Goal: Entertainment & Leisure: Consume media (video, audio)

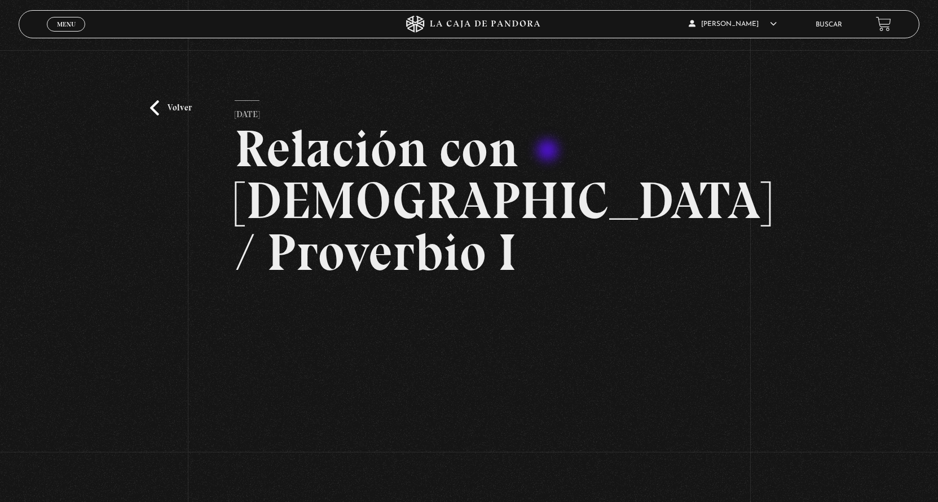
scroll to position [206, 0]
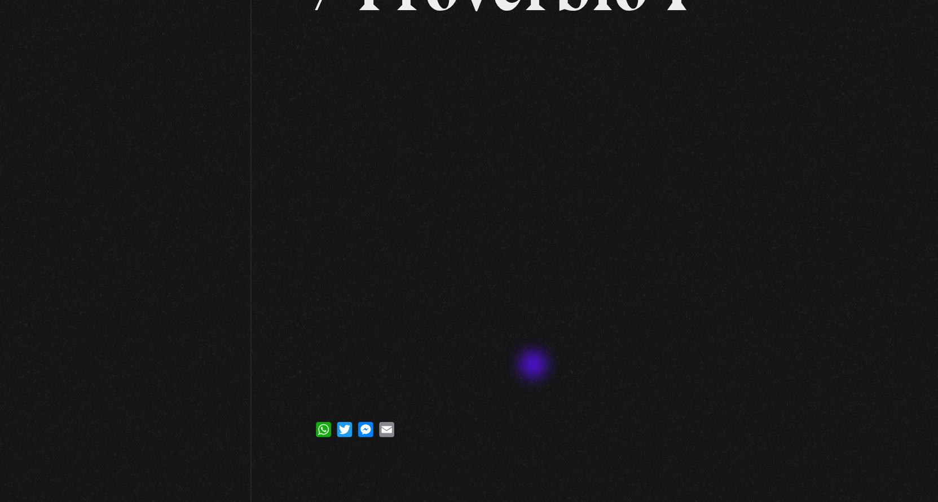
drag, startPoint x: 429, startPoint y: 330, endPoint x: 401, endPoint y: 331, distance: 27.6
click at [401, 361] on div "WhatsApp Twitter Messenger Email" at bounding box center [469, 372] width 468 height 23
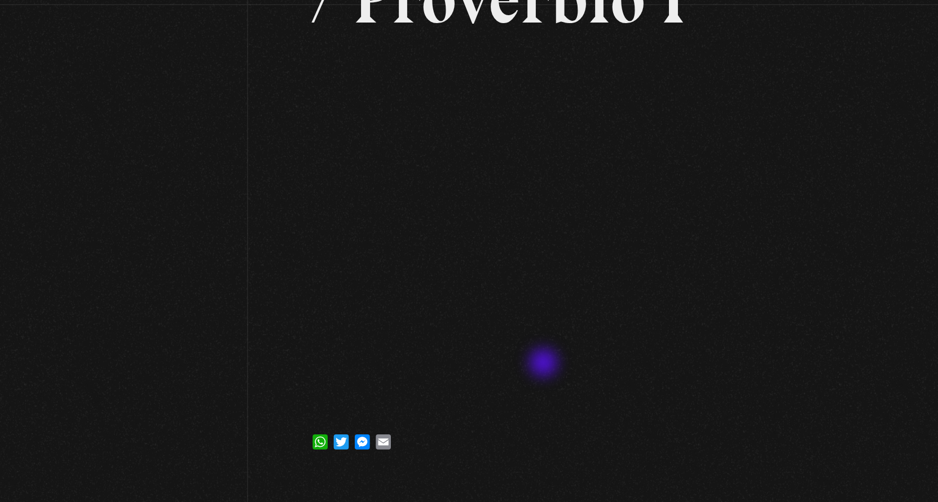
click at [411, 361] on div "WhatsApp Twitter Messenger Email" at bounding box center [469, 372] width 468 height 23
click at [410, 361] on div "WhatsApp Twitter Messenger Email" at bounding box center [469, 372] width 468 height 23
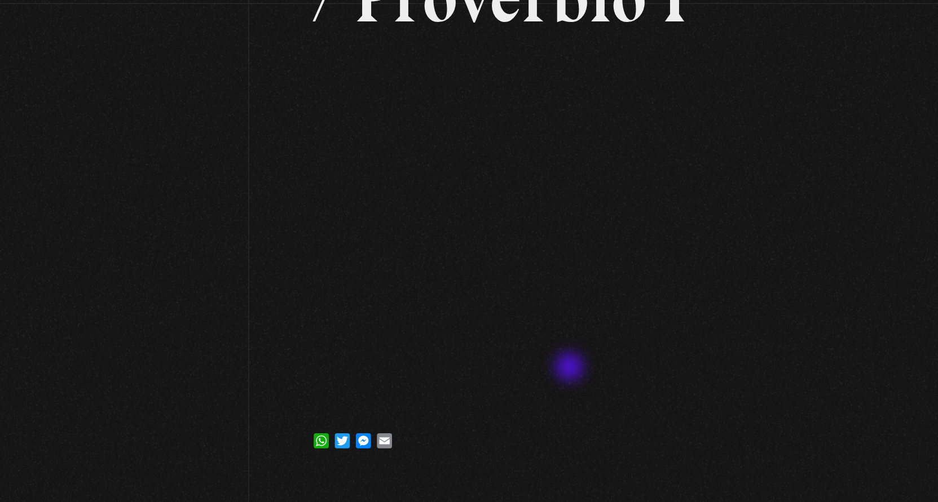
drag, startPoint x: 410, startPoint y: 324, endPoint x: 410, endPoint y: 336, distance: 11.3
click at [426, 361] on div "WhatsApp Twitter Messenger Email" at bounding box center [469, 372] width 468 height 23
drag, startPoint x: 347, startPoint y: 358, endPoint x: 327, endPoint y: 358, distance: 20.3
click at [327, 358] on div "Volver 30 enero, 2024 Relación con Dios / Proverbio I WhatsApp Twitter Messenge…" at bounding box center [469, 149] width 468 height 510
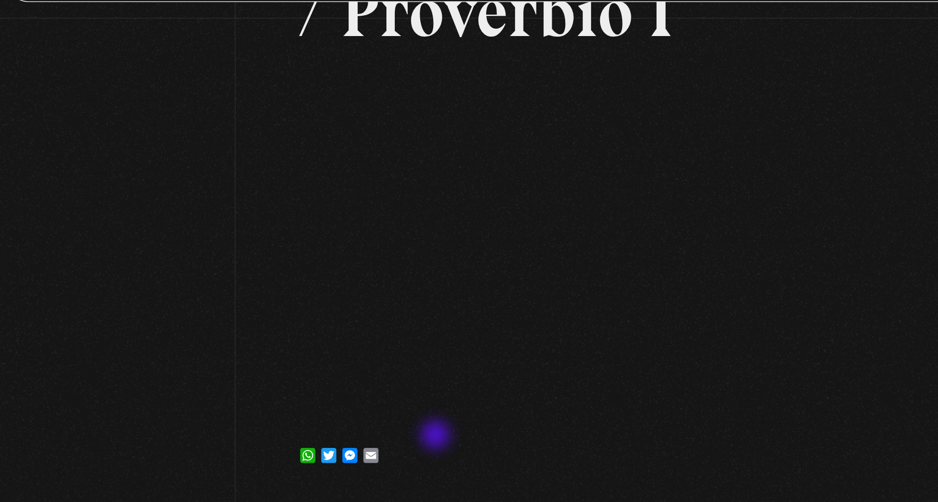
click at [339, 364] on div "Volver 30 enero, 2024 Relación con Dios / Proverbio I WhatsApp Twitter Messenge…" at bounding box center [469, 149] width 468 height 510
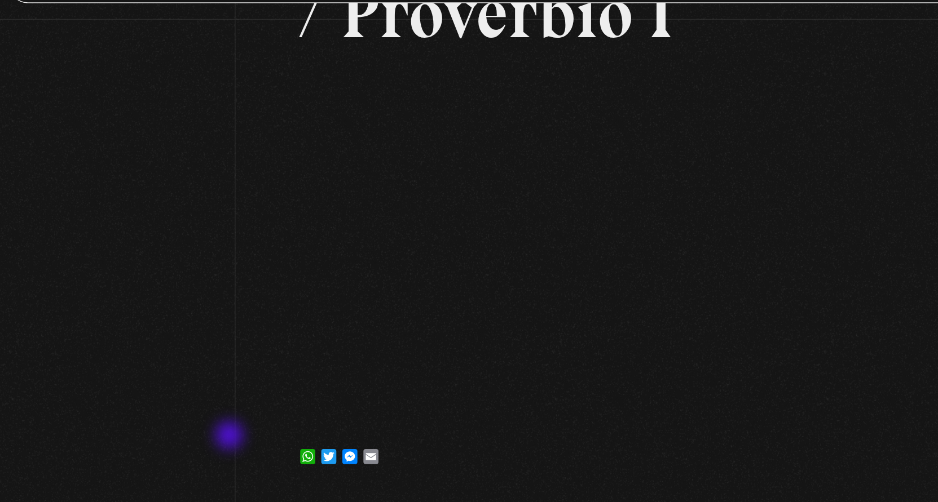
click at [179, 362] on div "Volver 30 enero, 2024 Relación con Dios / Proverbio I WhatsApp Twitter Messenge…" at bounding box center [469, 124] width 938 height 561
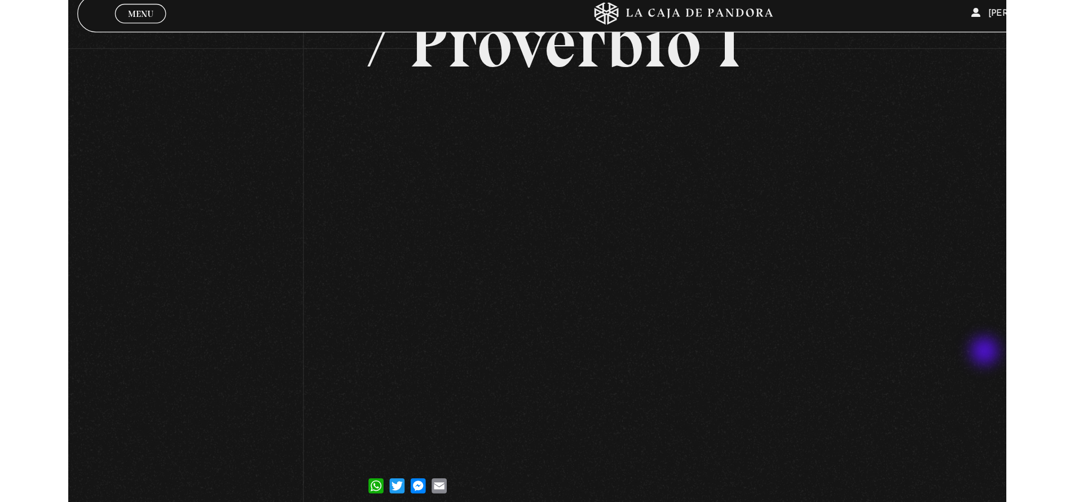
scroll to position [143, 0]
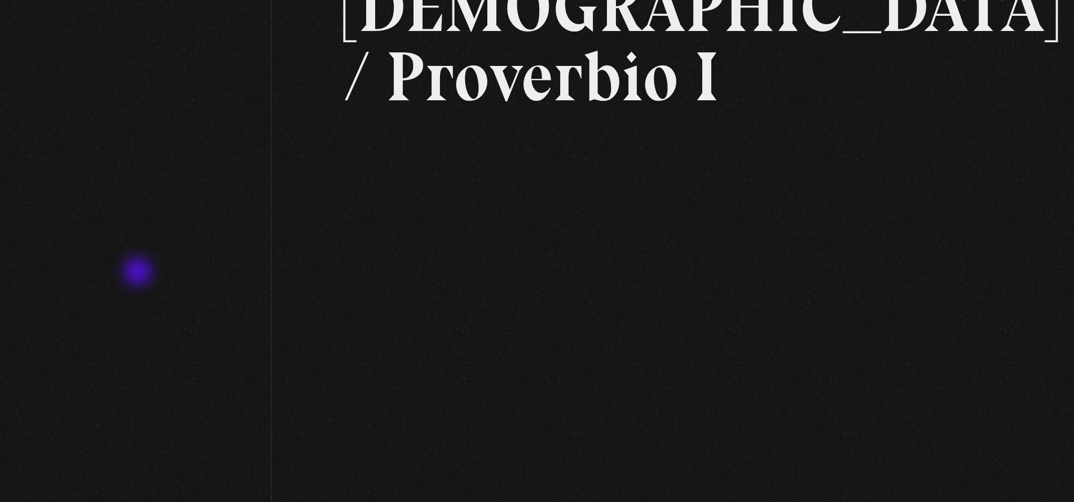
click at [116, 257] on div "Volver 30 enero, 2024 Relación con Dios / Proverbio I WhatsApp Twitter Messenge…" at bounding box center [537, 206] width 1074 height 599
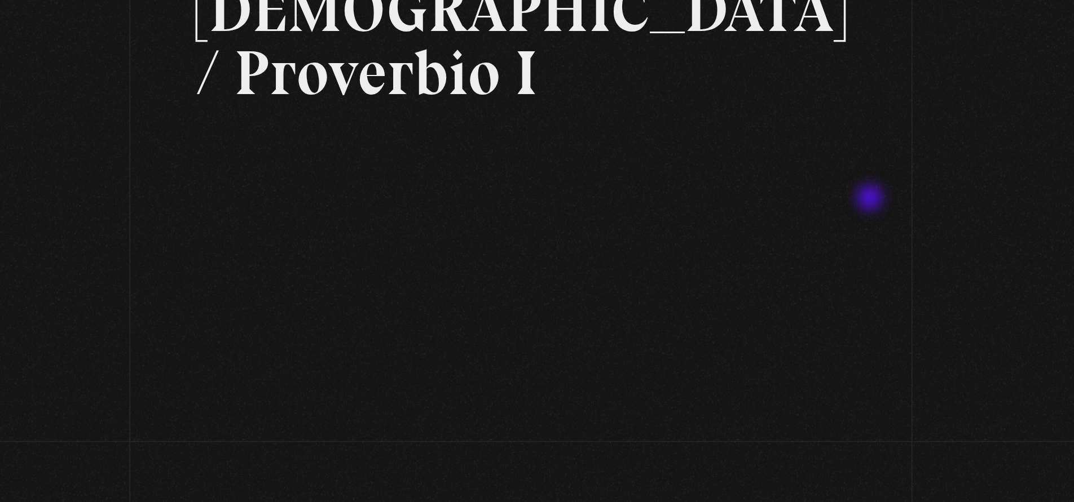
scroll to position [108, 0]
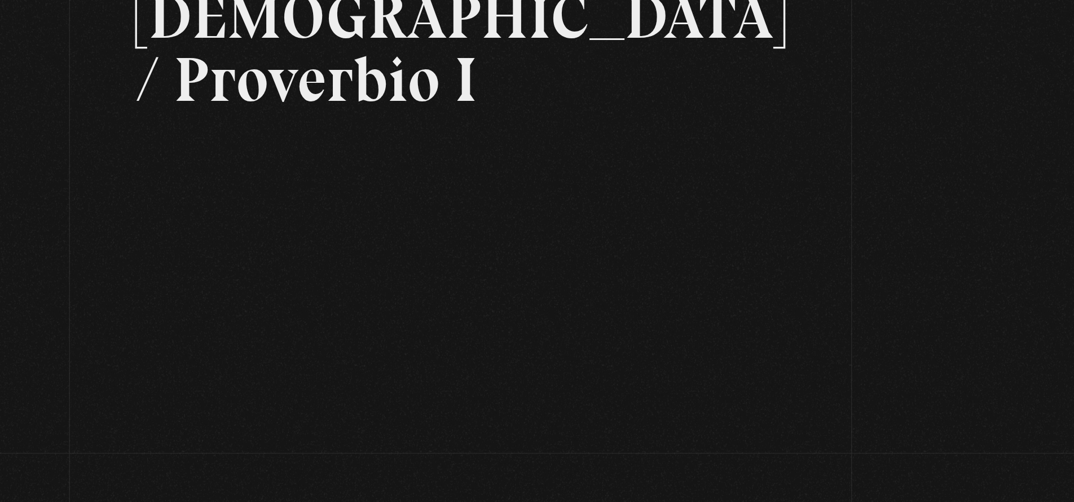
click at [621, 43] on article "30 enero, 2024 Relación con Dios / Proverbio I WhatsApp Twitter Messenger Email" at bounding box center [537, 260] width 536 height 537
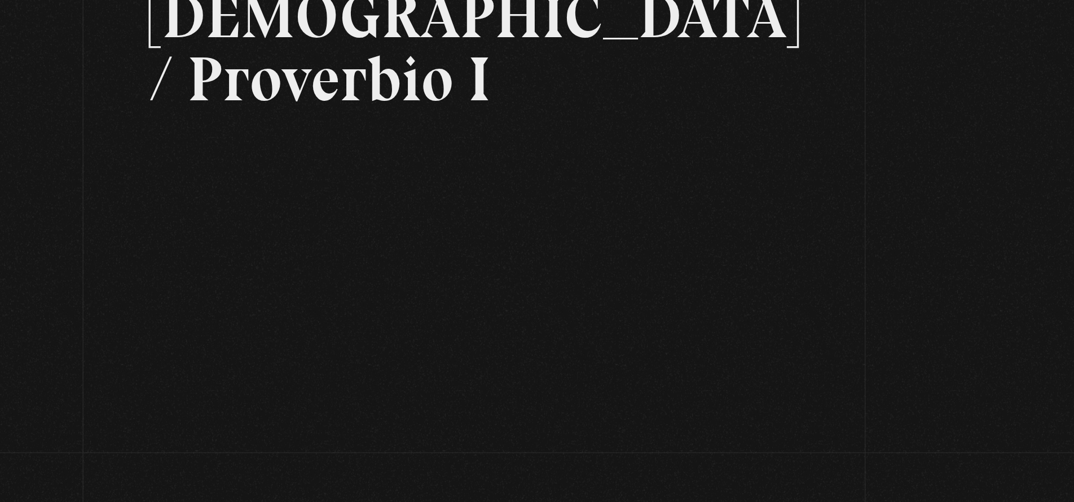
drag, startPoint x: 683, startPoint y: 58, endPoint x: 659, endPoint y: 68, distance: 25.6
click at [683, 59] on div "Volver 30 enero, 2024 Relación con Dios / Proverbio I WhatsApp Twitter Messenge…" at bounding box center [537, 241] width 1074 height 599
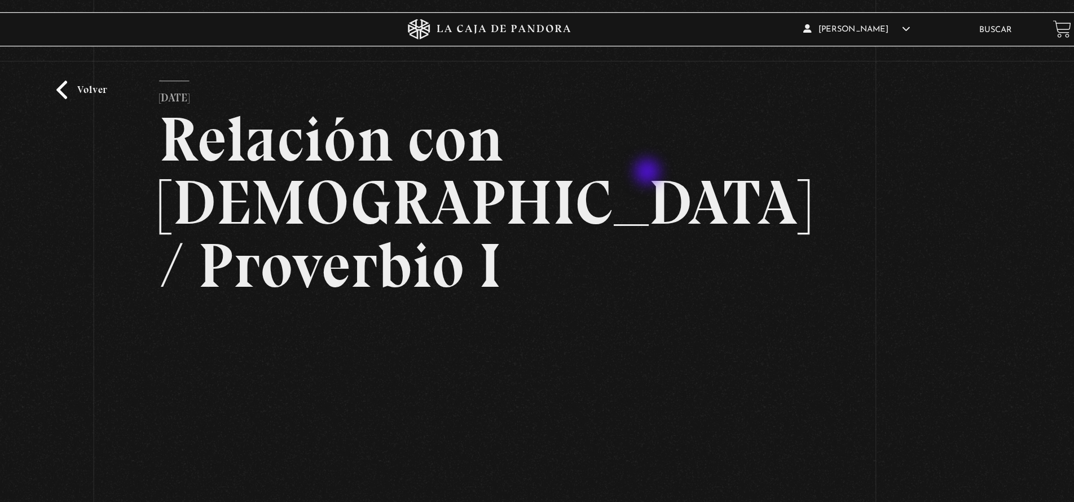
scroll to position [33, 0]
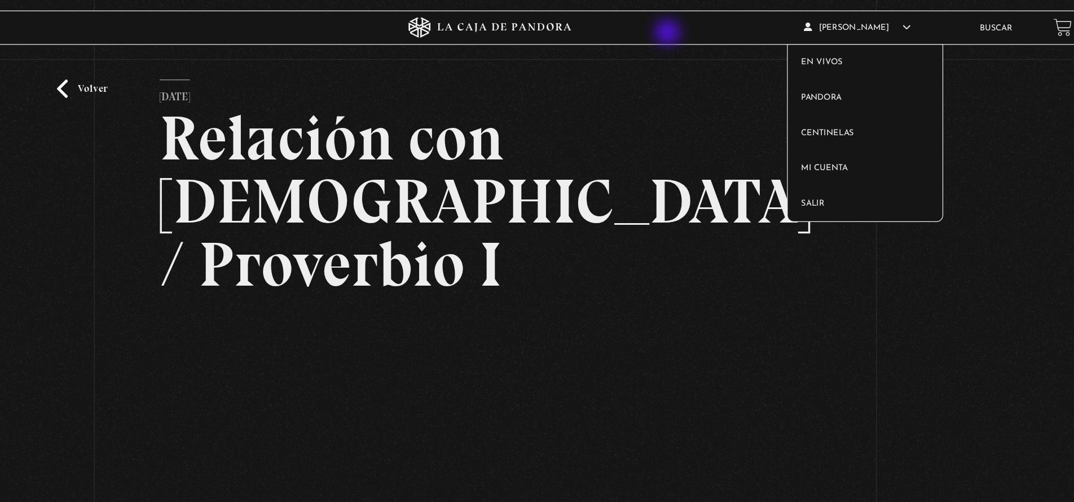
click at [800, 29] on article "Stephanie Boza En vivos Pandora Centinelas Mi cuenta Salir" at bounding box center [864, 24] width 129 height 27
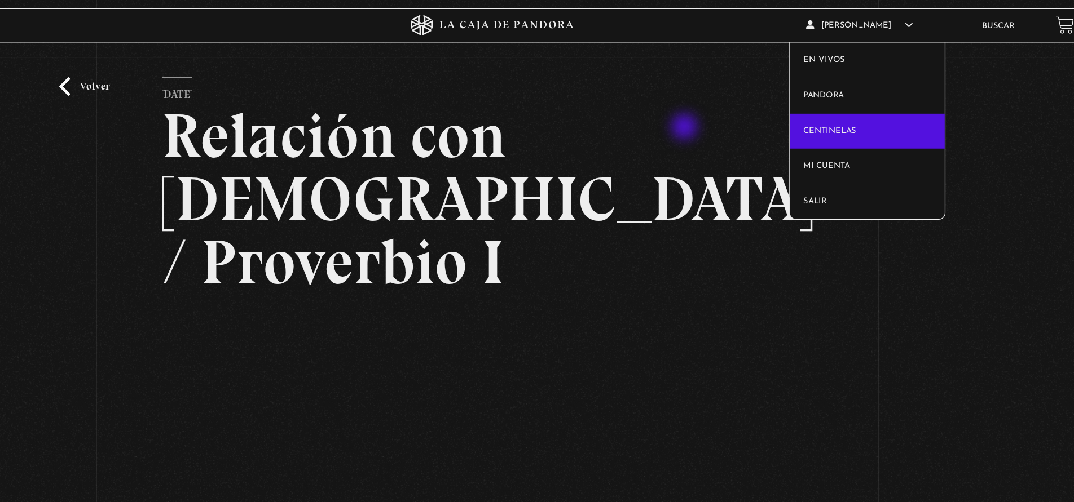
click at [786, 109] on link "Centinelas" at bounding box center [849, 111] width 127 height 29
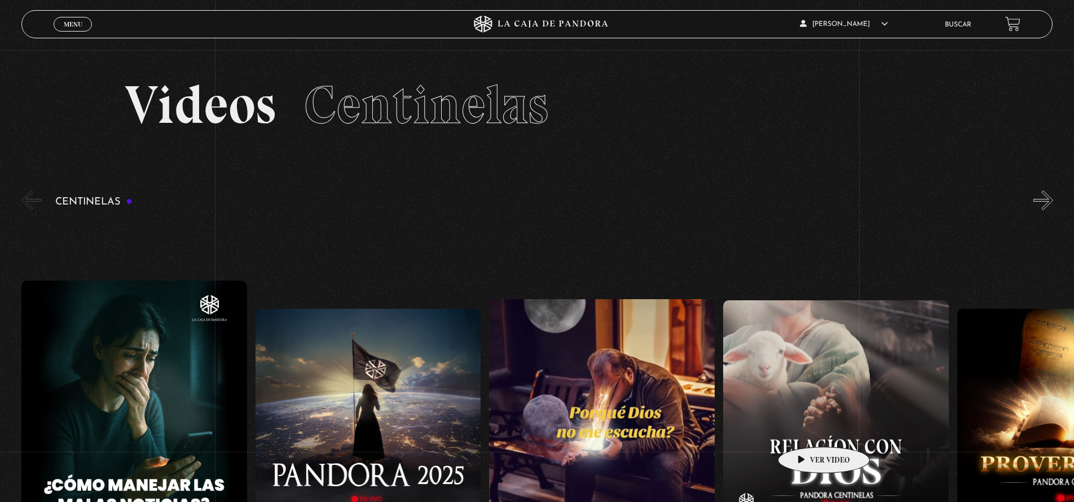
click at [806, 430] on figure at bounding box center [836, 414] width 226 height 226
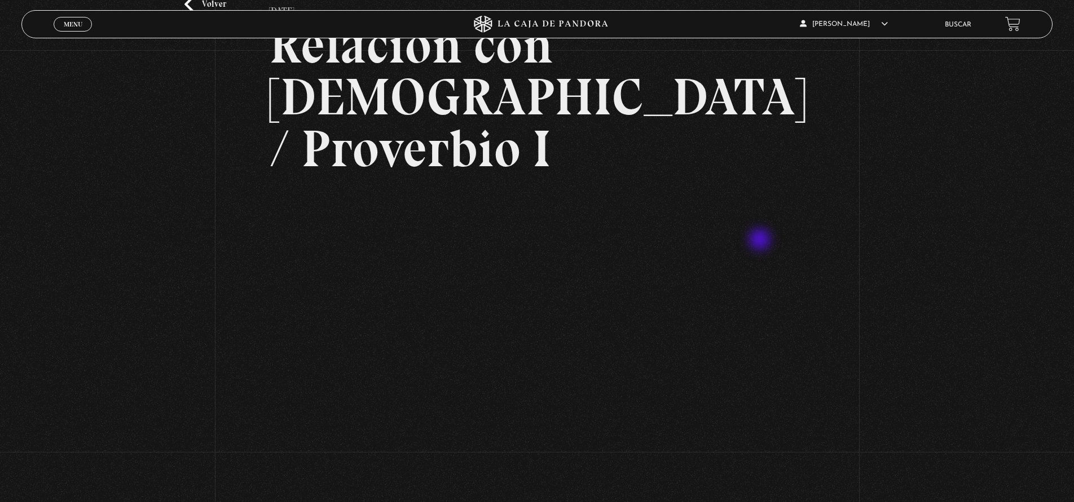
scroll to position [109, 0]
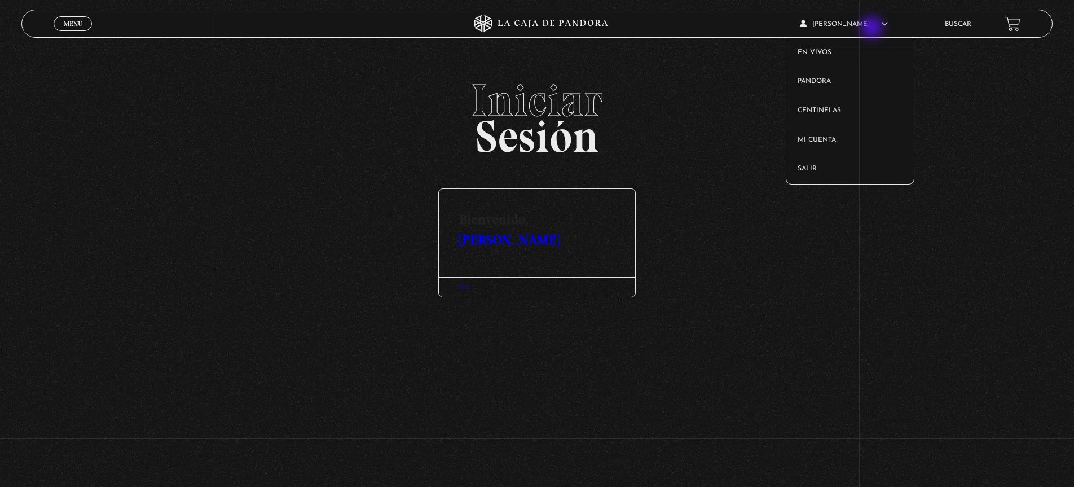
click at [873, 29] on article "Stephanie Boza En vivos Pandora Centinelas Mi cuenta Salir" at bounding box center [864, 24] width 129 height 27
click at [840, 110] on link "Centinelas" at bounding box center [849, 110] width 127 height 29
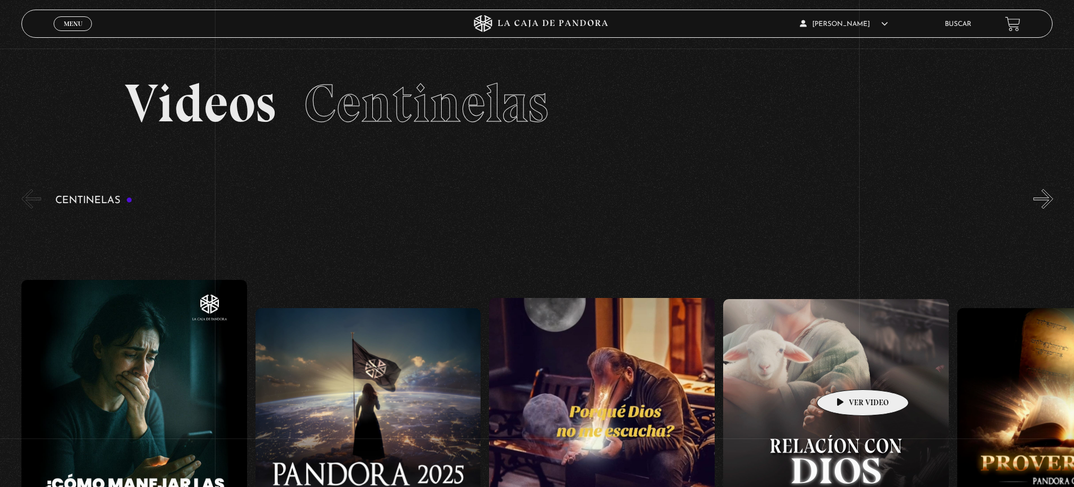
click at [845, 372] on figure at bounding box center [836, 412] width 226 height 226
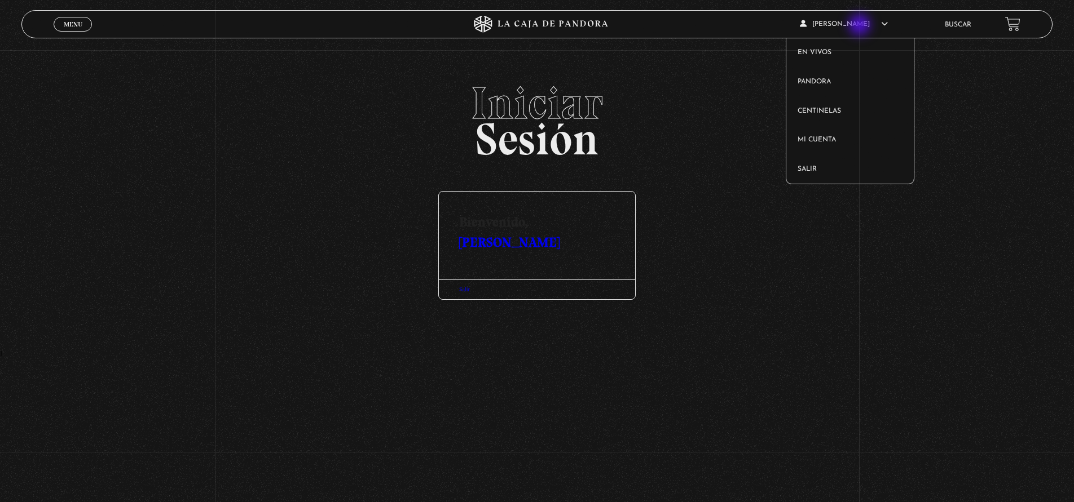
click at [861, 26] on span "[PERSON_NAME]" at bounding box center [844, 24] width 88 height 7
click at [827, 167] on link "Salir" at bounding box center [849, 169] width 127 height 29
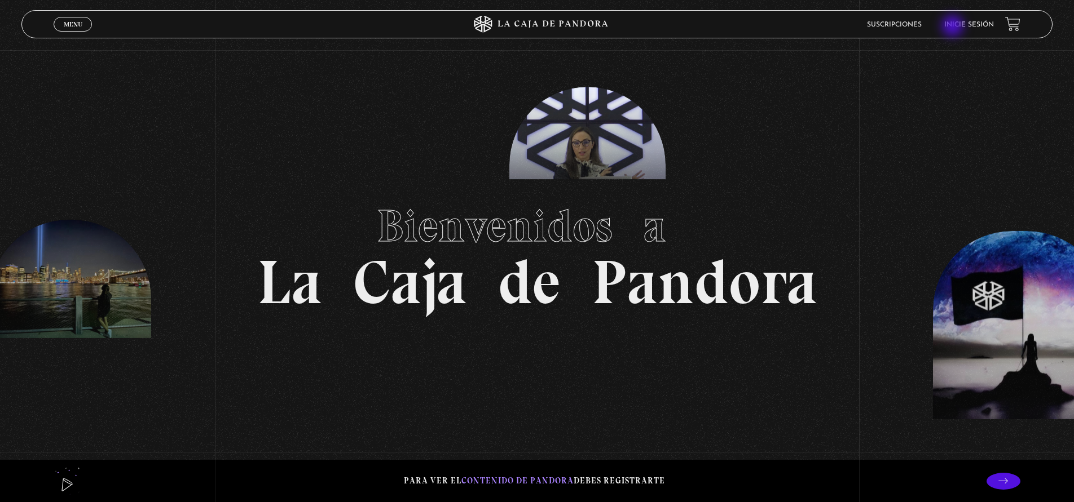
click at [954, 27] on link "Inicie sesión" at bounding box center [969, 24] width 50 height 7
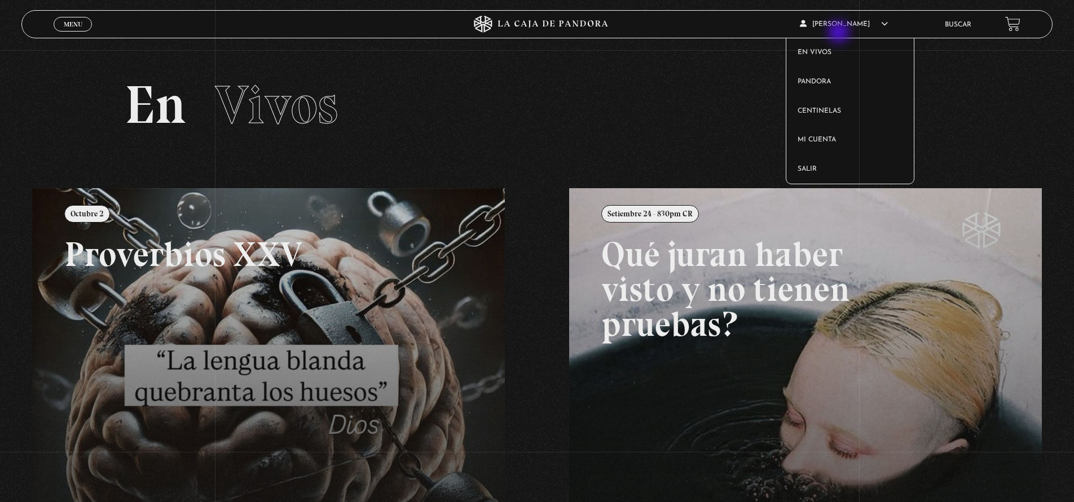
click at [842, 29] on article "Stephanie Boza En vivos Pandora Centinelas Mi cuenta Salir" at bounding box center [864, 24] width 129 height 27
click at [838, 117] on link "Centinelas" at bounding box center [849, 111] width 127 height 29
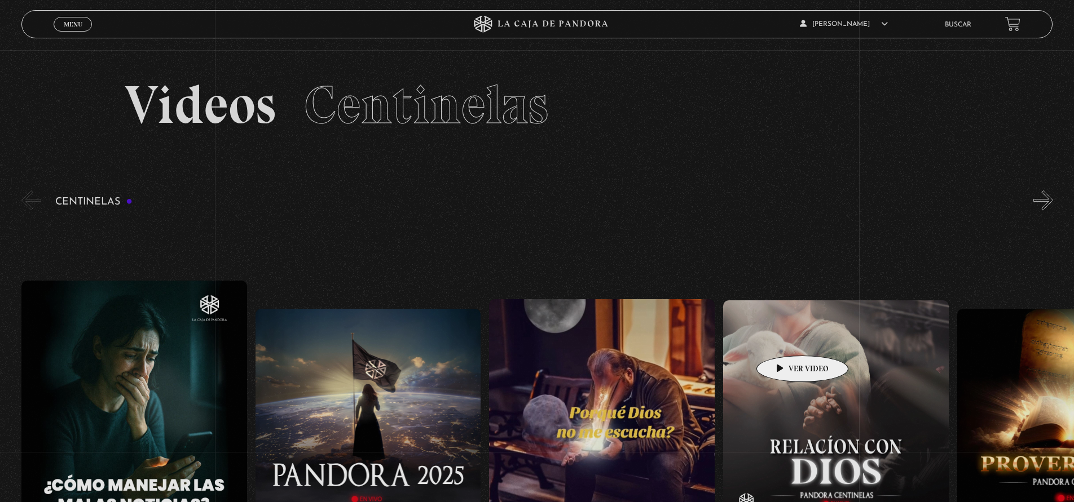
click at [784, 339] on figure at bounding box center [836, 414] width 226 height 226
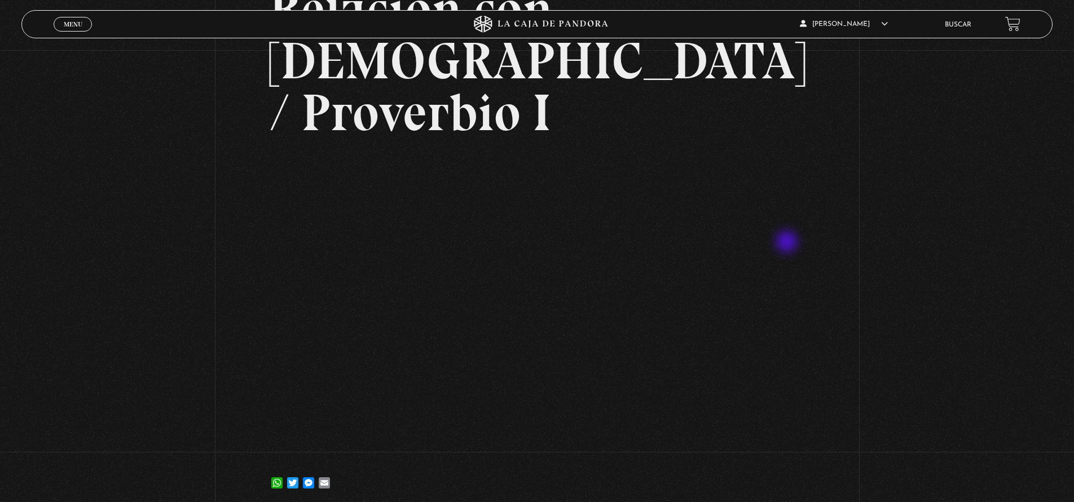
scroll to position [138, 0]
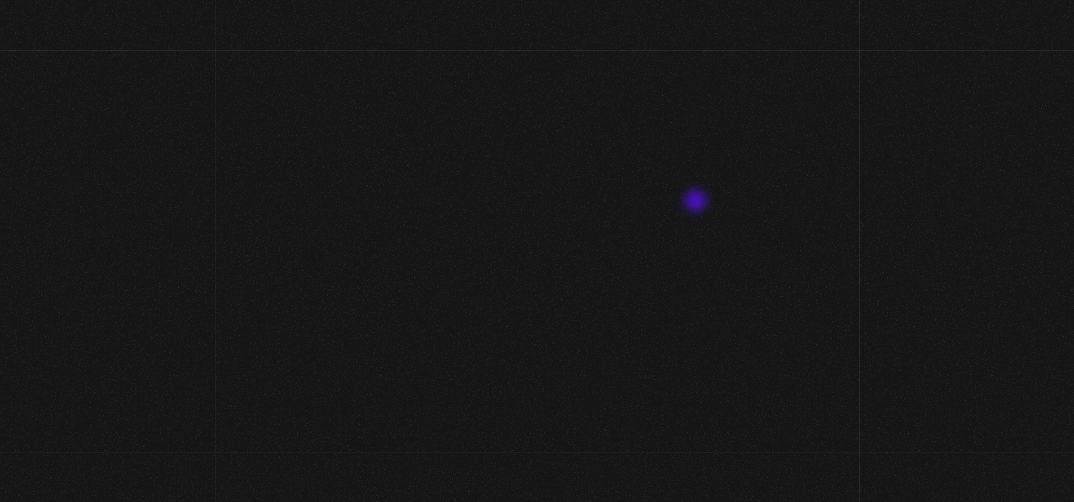
scroll to position [138, 0]
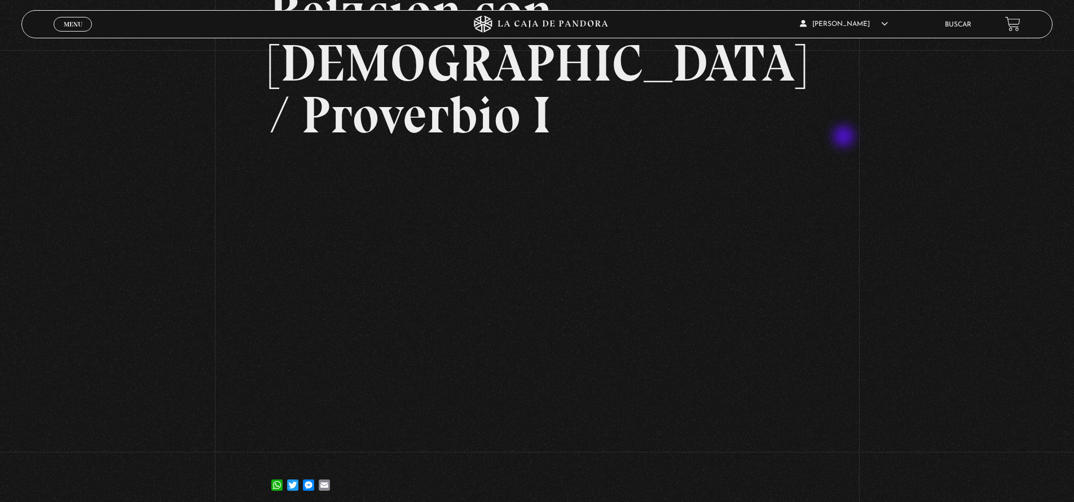
click at [845, 138] on div "Volver 30 enero, 2024 Relación con Dios / Proverbio I WhatsApp Twitter Messenge…" at bounding box center [537, 212] width 1074 height 599
click at [893, 210] on div "Volver 30 enero, 2024 Relación con Dios / Proverbio I WhatsApp Twitter Messenge…" at bounding box center [537, 212] width 1074 height 599
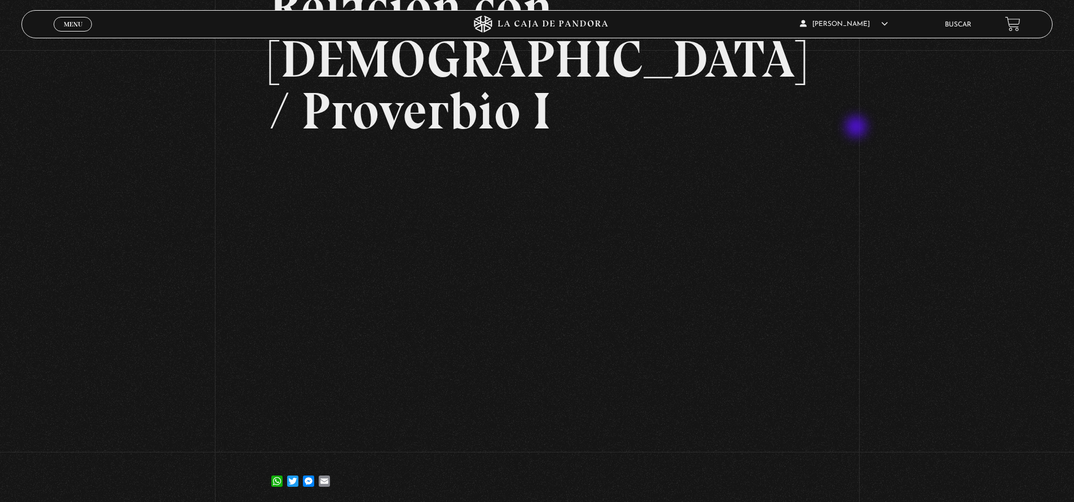
click at [857, 128] on div "Volver 30 enero, 2024 Relación con Dios / Proverbio I WhatsApp Twitter Messenge…" at bounding box center [537, 208] width 1074 height 599
click at [854, 114] on div "Volver [DATE] Relación con [DEMOGRAPHIC_DATA] / Proverbio I WhatsApp Twitter Me…" at bounding box center [537, 208] width 1074 height 599
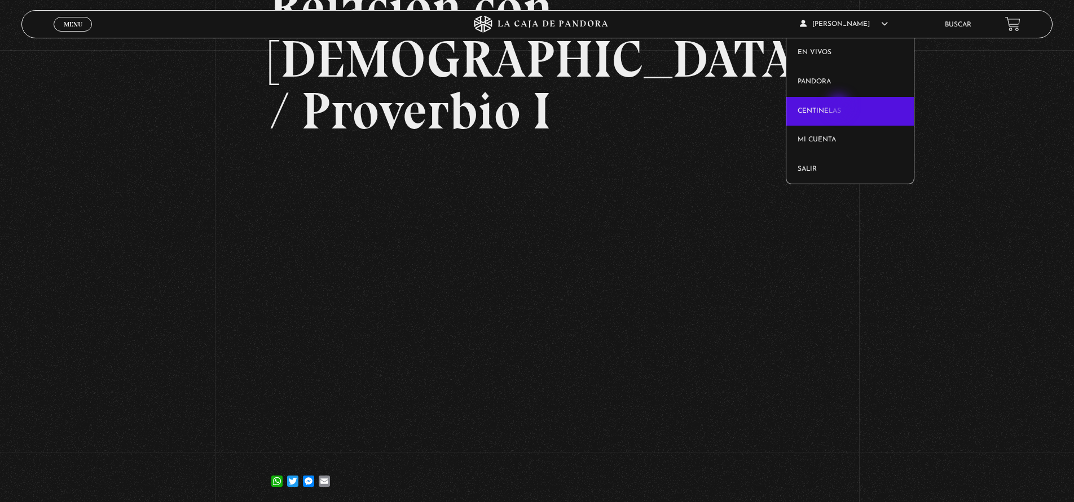
click at [840, 107] on link "Centinelas" at bounding box center [849, 111] width 127 height 29
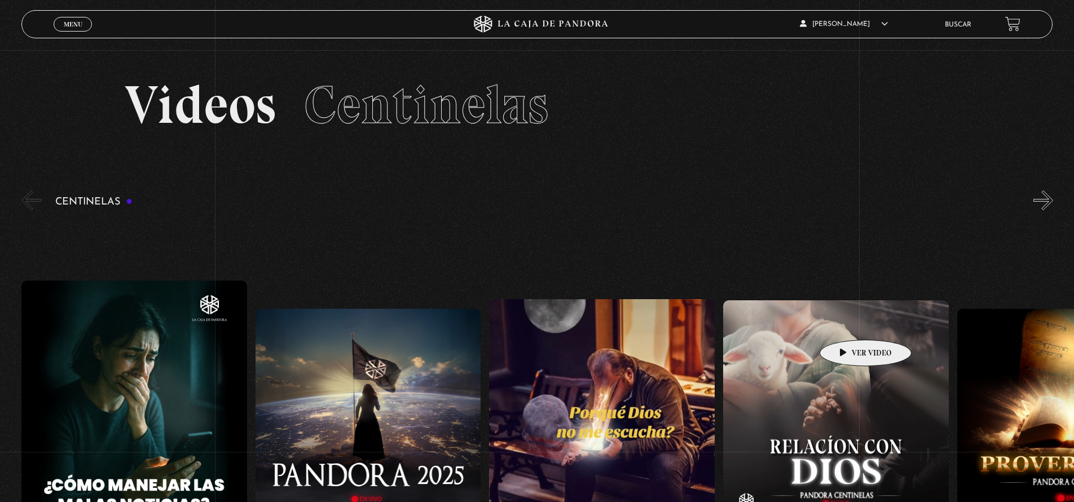
click at [848, 324] on figure at bounding box center [836, 414] width 226 height 226
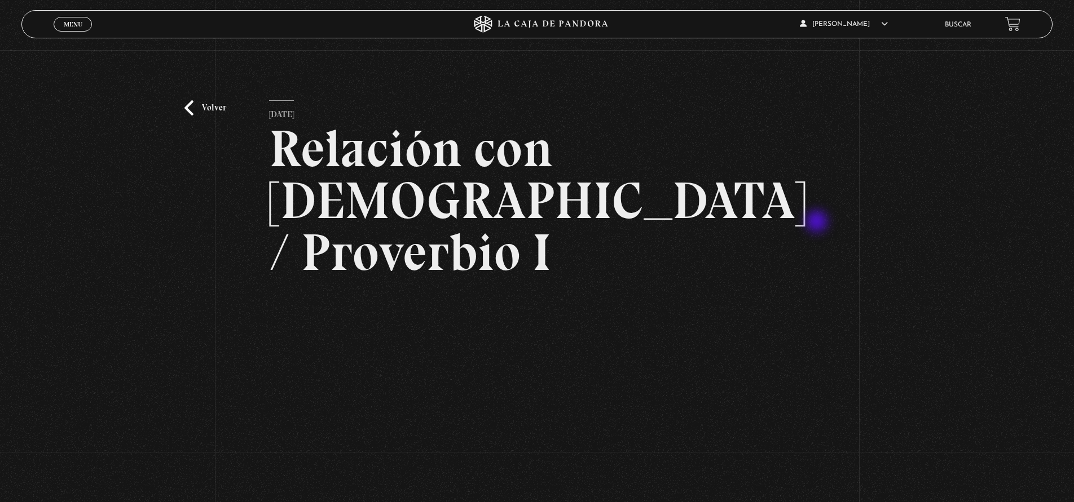
click at [818, 222] on div "Volver 30 enero, 2024 Relación con Dios / Proverbio I WhatsApp Twitter Messenge…" at bounding box center [537, 349] width 1074 height 599
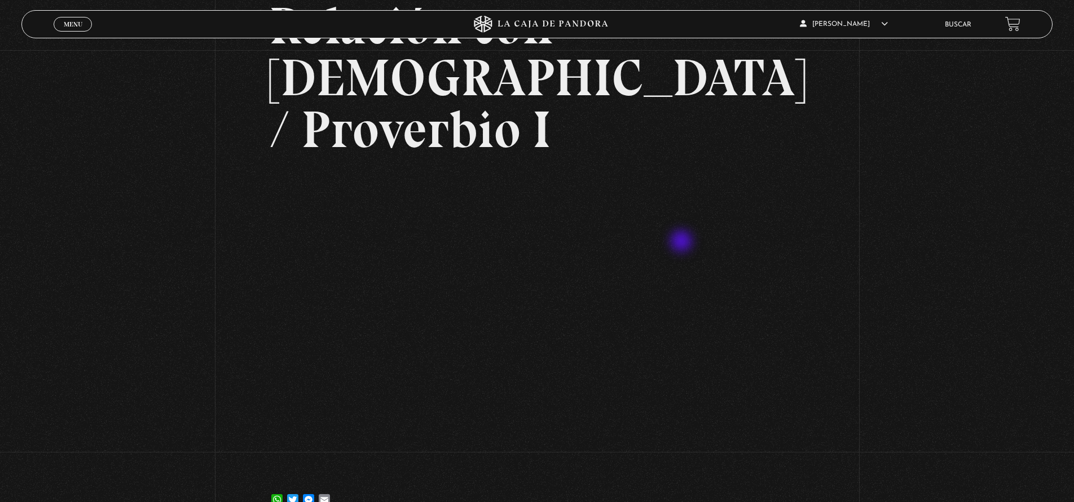
scroll to position [130, 0]
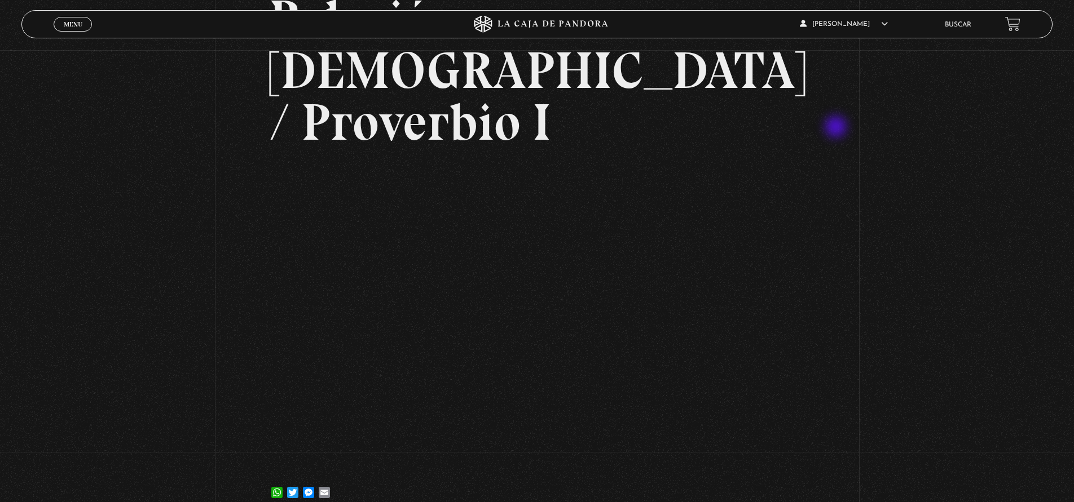
click at [837, 128] on div "Volver 30 enero, 2024 Relación con Dios / Proverbio I WhatsApp Twitter Messenge…" at bounding box center [537, 219] width 1074 height 599
click at [826, 138] on div "Volver 30 enero, 2024 Relación con Dios / Proverbio I WhatsApp Twitter Messenge…" at bounding box center [537, 219] width 1074 height 599
click at [749, 102] on article "30 enero, 2024 Relación con Dios / Proverbio I WhatsApp Twitter Messenger Email" at bounding box center [537, 239] width 536 height 537
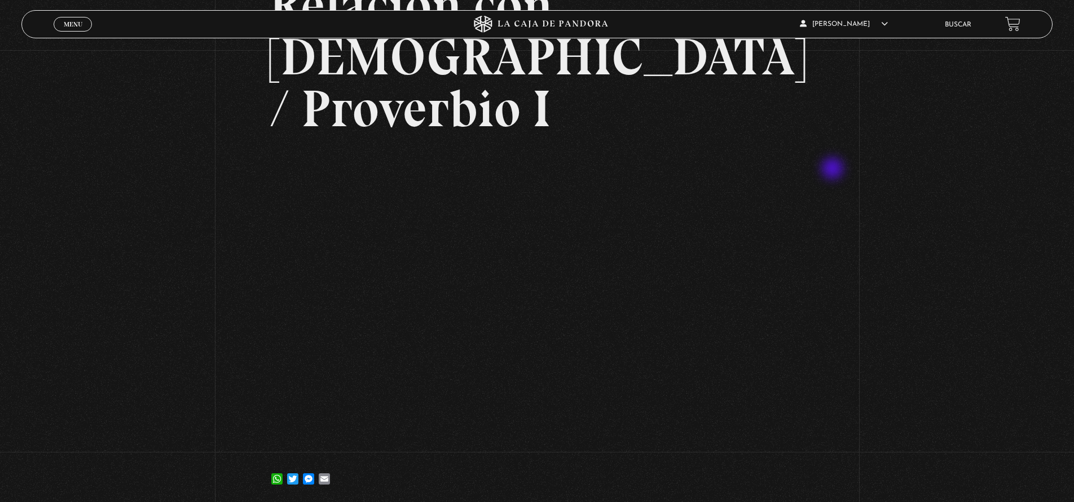
scroll to position [138, 0]
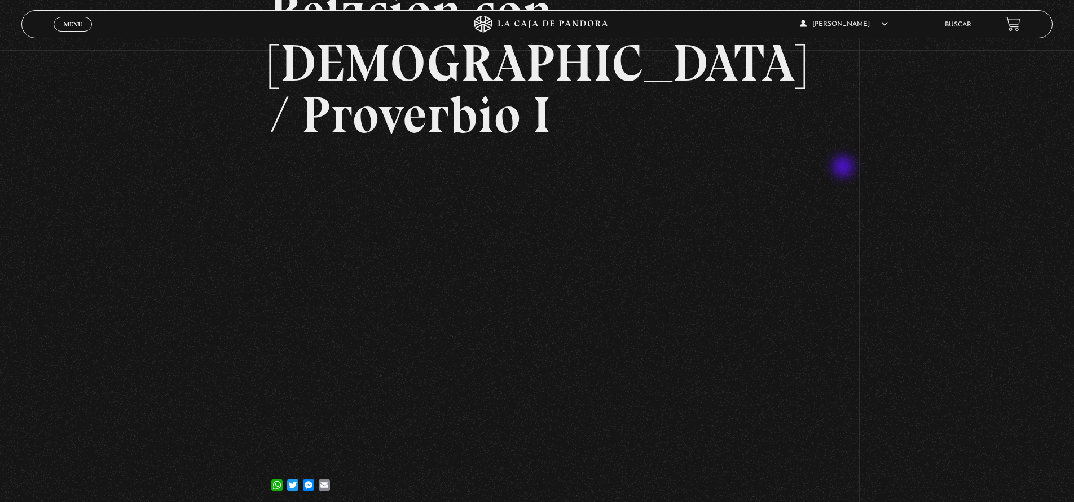
click at [844, 168] on div "Volver 30 enero, 2024 Relación con Dios / Proverbio I WhatsApp Twitter Messenge…" at bounding box center [537, 212] width 1074 height 599
click at [894, 218] on div "Volver 30 enero, 2024 Relación con Dios / Proverbio I WhatsApp Twitter Messenge…" at bounding box center [537, 212] width 1074 height 599
click at [863, 134] on div "Volver 30 enero, 2024 Relación con Dios / Proverbio I WhatsApp Twitter Messenge…" at bounding box center [537, 212] width 1074 height 599
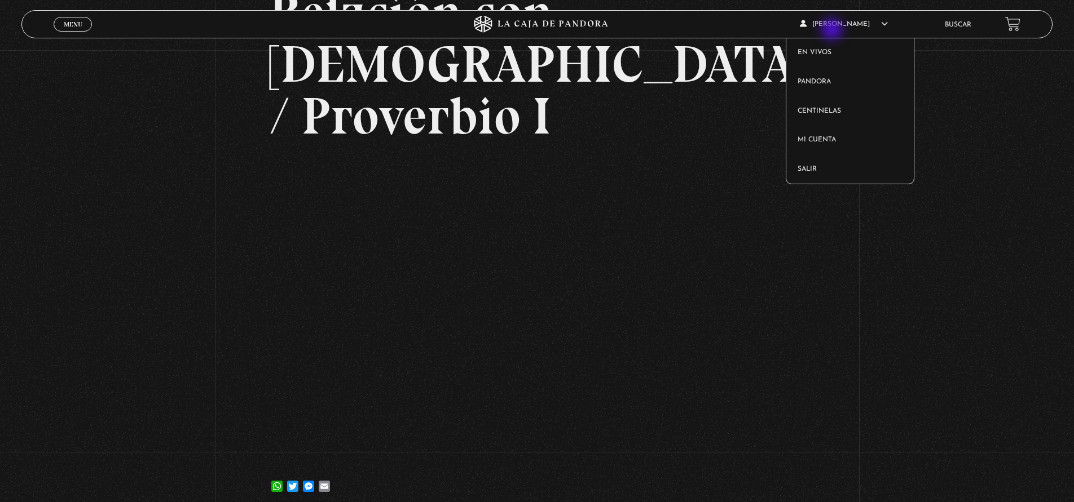
click at [833, 30] on article "Stephanie Boza En vivos Pandora Centinelas Mi cuenta Salir" at bounding box center [864, 24] width 129 height 27
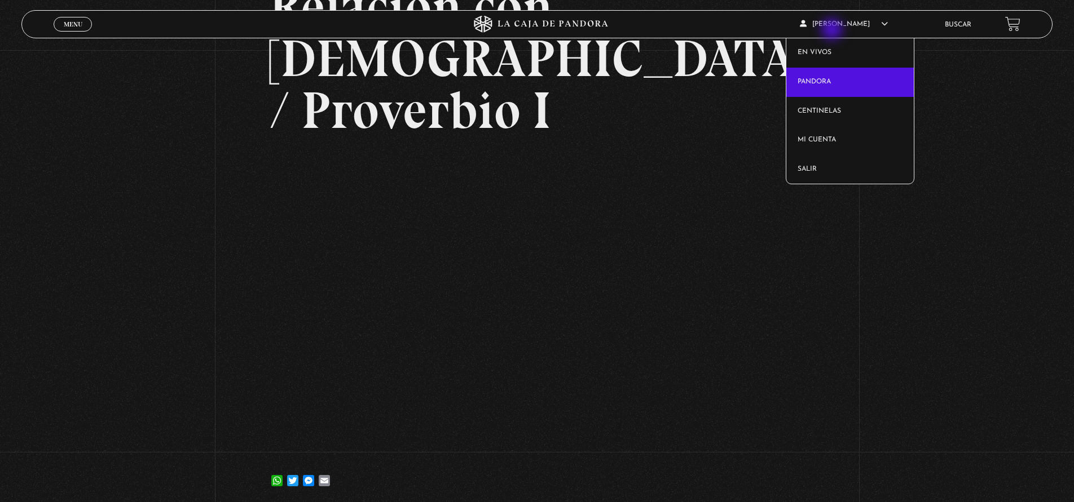
scroll to position [142, 2]
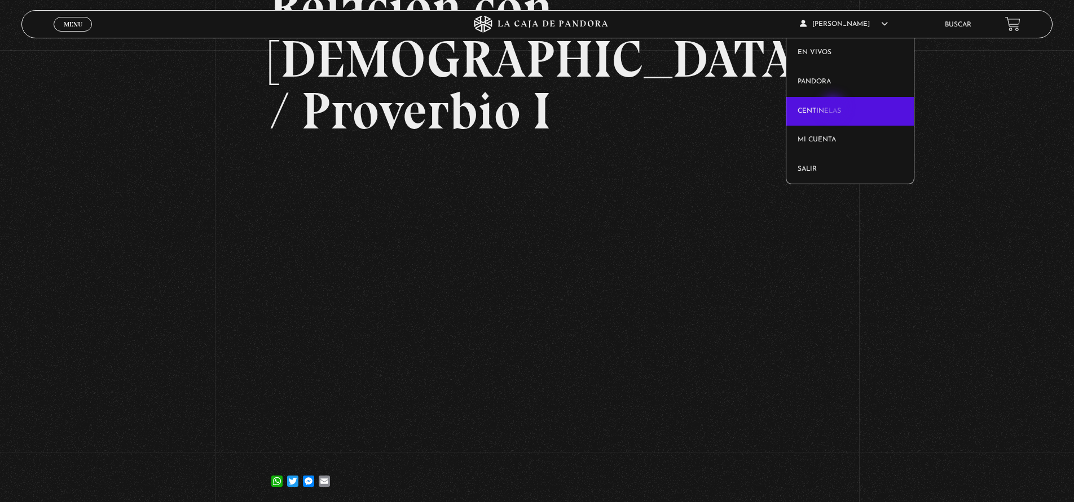
click at [834, 108] on link "Centinelas" at bounding box center [849, 111] width 127 height 29
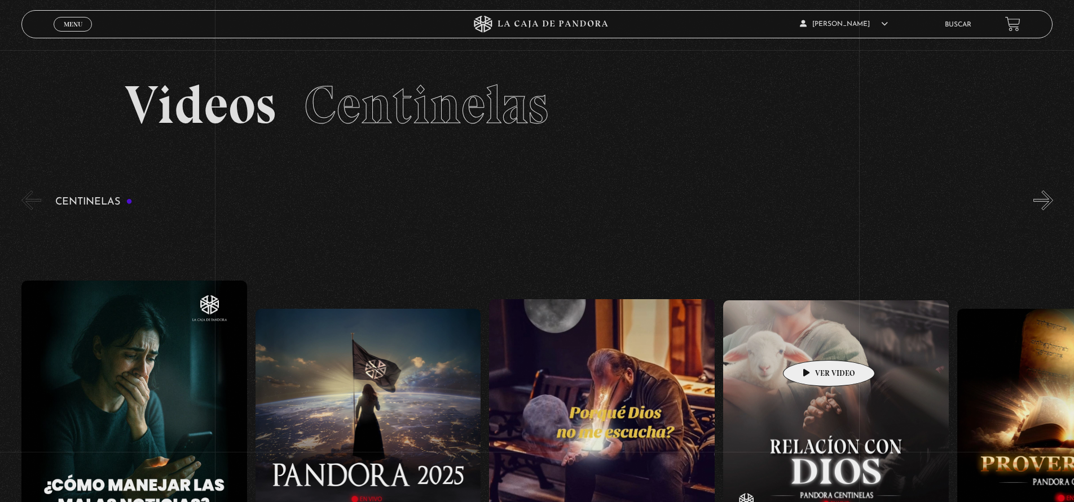
click at [813, 347] on figure at bounding box center [836, 414] width 226 height 226
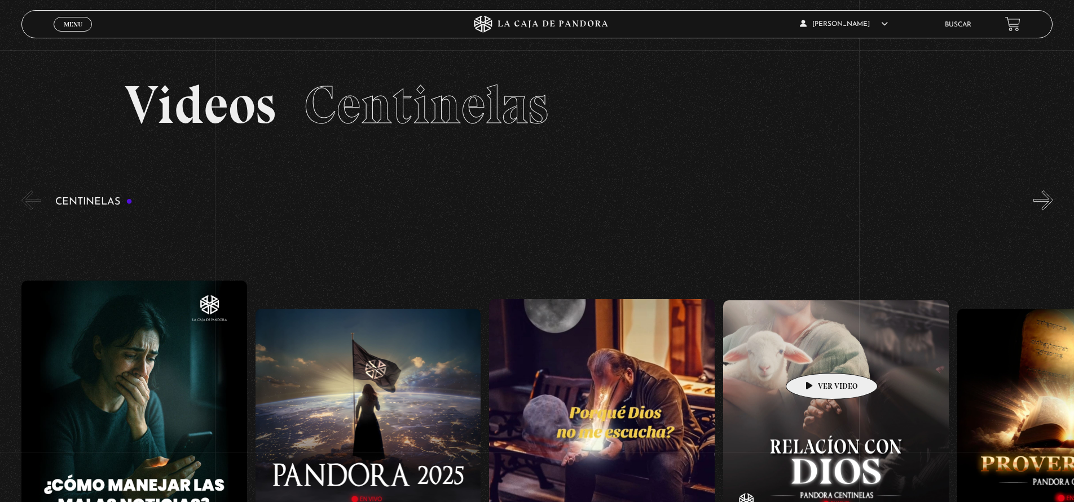
click at [814, 356] on figure at bounding box center [836, 414] width 226 height 226
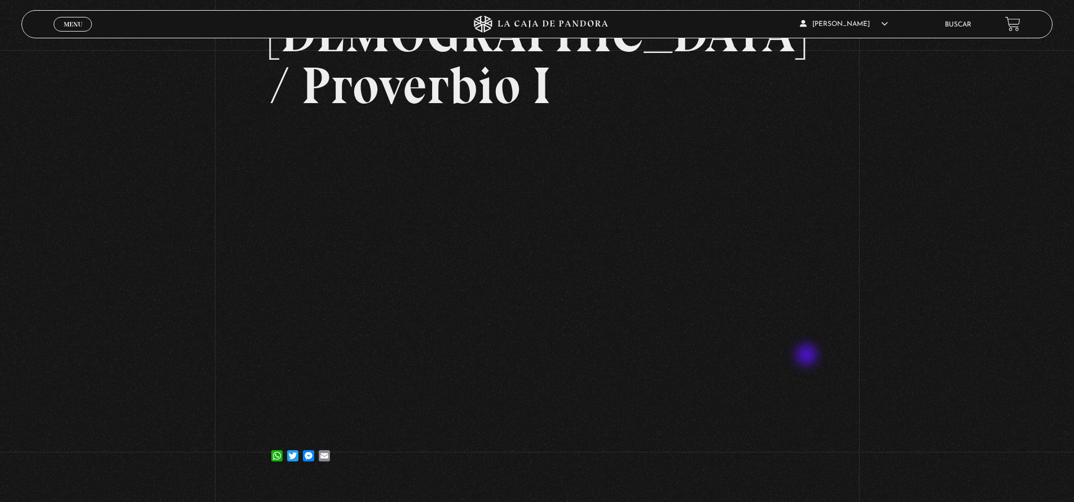
scroll to position [164, 0]
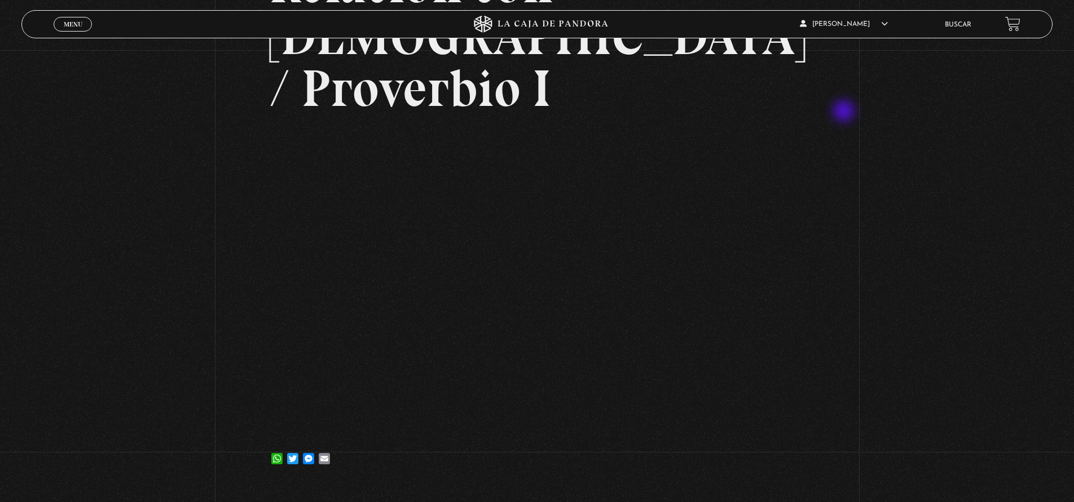
click at [845, 112] on div "Volver [DATE] Relación con [DEMOGRAPHIC_DATA] / Proverbio I WhatsApp Twitter Me…" at bounding box center [537, 185] width 1074 height 599
click at [705, 72] on article "[DATE] Relación con [DEMOGRAPHIC_DATA] / Proverbio I WhatsApp Twitter Messenger…" at bounding box center [537, 204] width 536 height 537
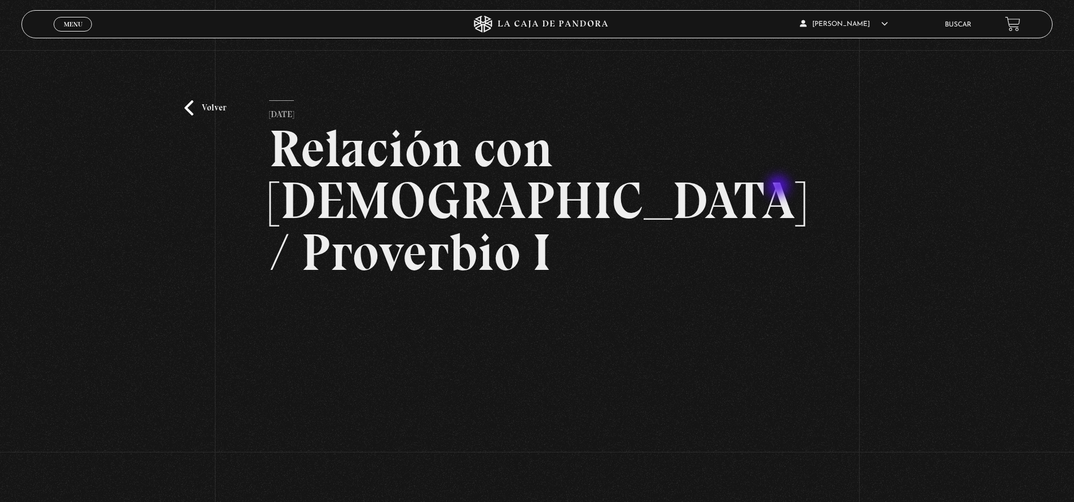
scroll to position [0, 0]
click at [192, 109] on link "Volver" at bounding box center [205, 107] width 42 height 15
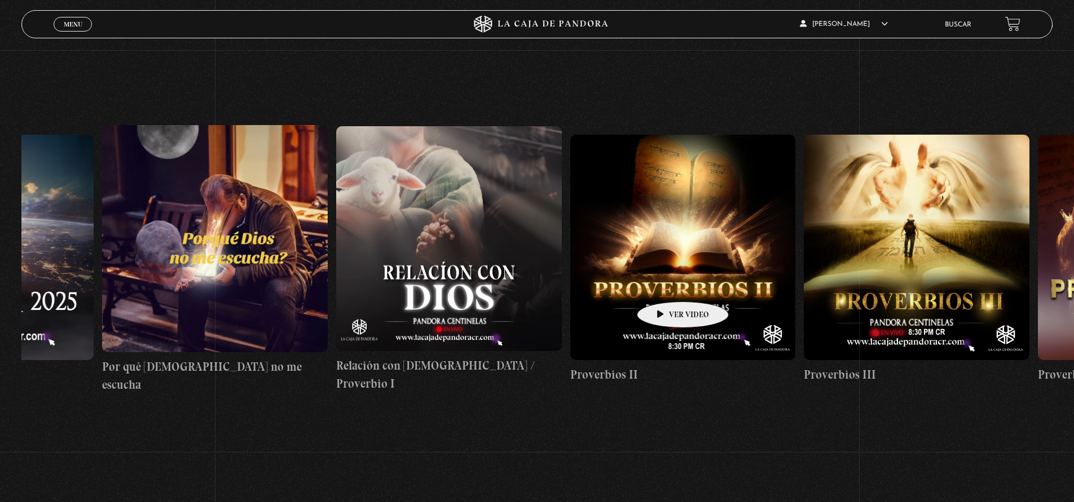
scroll to position [183, 0]
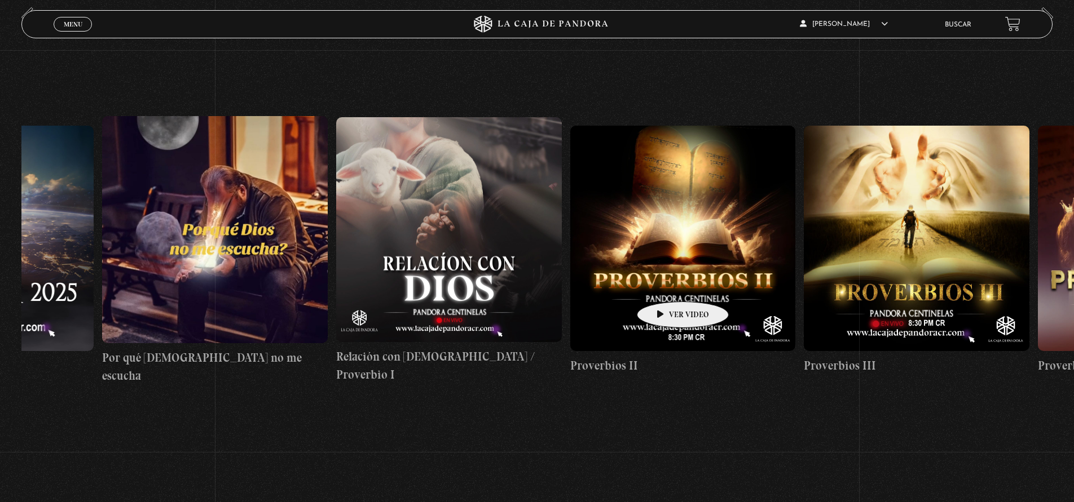
click at [665, 285] on figure at bounding box center [683, 239] width 226 height 226
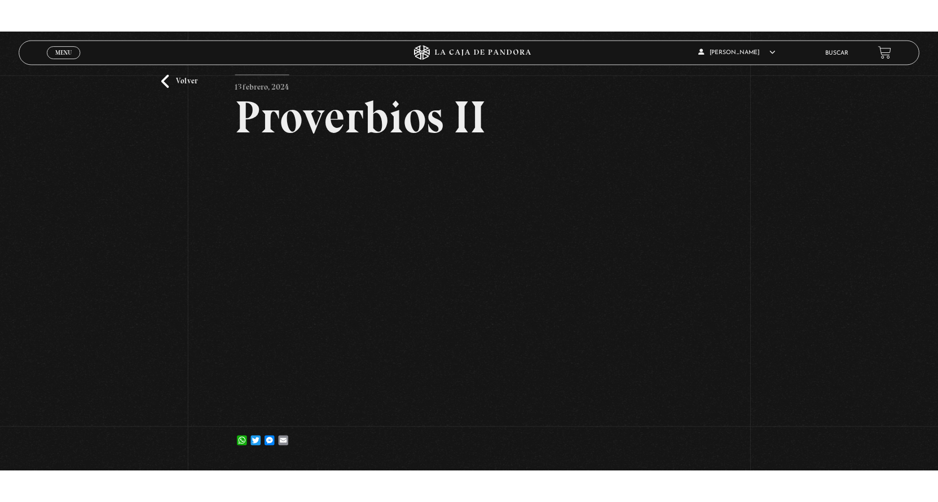
scroll to position [51, 0]
